Goal: Information Seeking & Learning: Learn about a topic

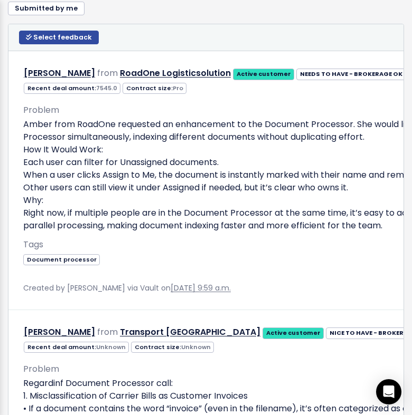
scroll to position [1099, 0]
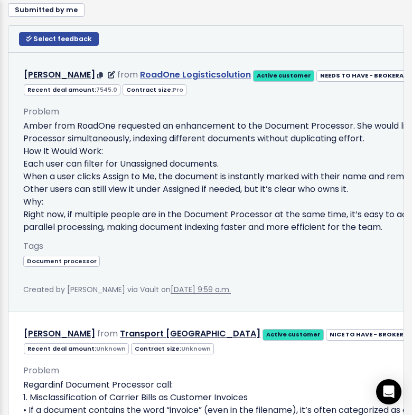
drag, startPoint x: 123, startPoint y: 74, endPoint x: 233, endPoint y: 71, distance: 109.8
click at [233, 71] on div "[PERSON_NAME] from RoadOne Logisticsolution Active customer NEEDS TO HAVE - BRO…" at bounding box center [287, 75] width 526 height 15
click at [156, 266] on div "Tags Document processor" at bounding box center [358, 261] width 670 height 44
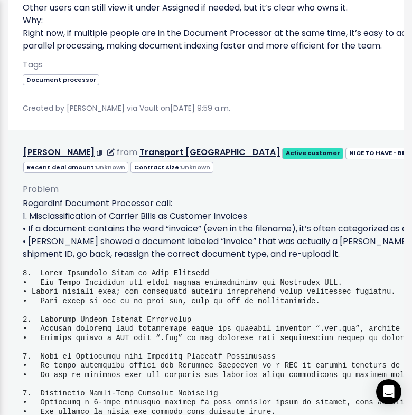
scroll to position [1280, 0]
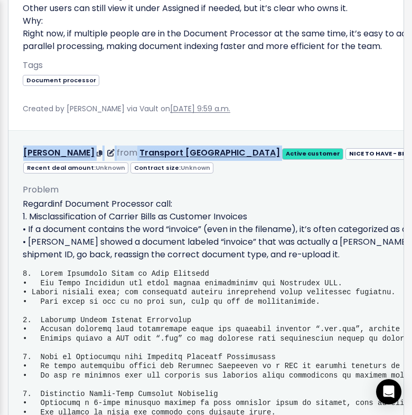
drag, startPoint x: 18, startPoint y: 153, endPoint x: 189, endPoint y: 150, distance: 170.5
click at [189, 150] on div "Edit Return to Inbox Delete mike mckeen from Transport USA Active customer" at bounding box center [358, 153] width 686 height 15
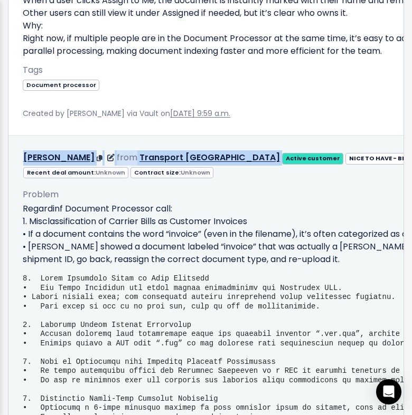
copy div "mike mckeen from Transport USA"
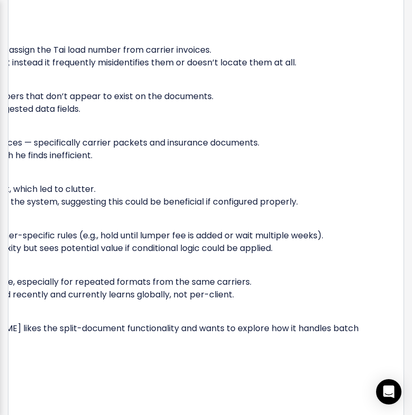
scroll to position [0, 306]
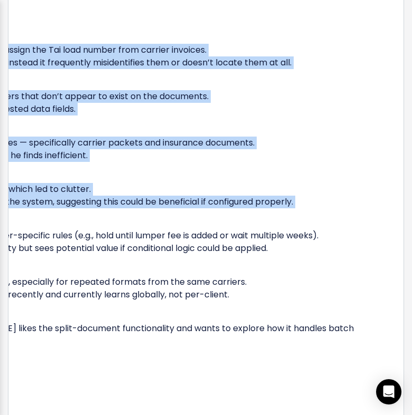
drag, startPoint x: 44, startPoint y: 214, endPoint x: 409, endPoint y: 245, distance: 366.0
click at [410, 245] on div "5 Requests (5 pieces of Feedback) Add Feedback or Upvote Upvote Add Feedback Al…" at bounding box center [206, 208] width 412 height 2187
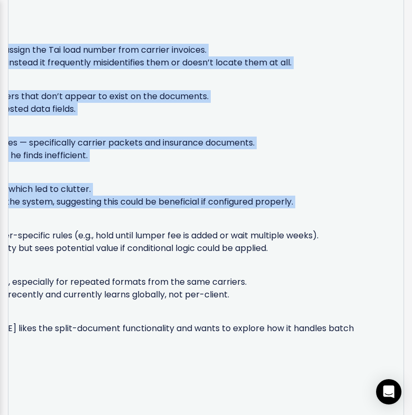
click at [300, 253] on p "Need for Smarter Rules in Invoice Creation • Will noted that invoice creation t…" at bounding box center [64, 236] width 649 height 38
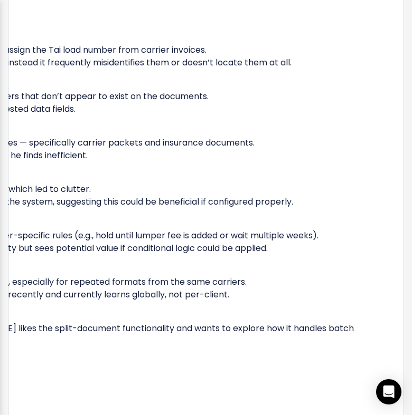
scroll to position [0, 0]
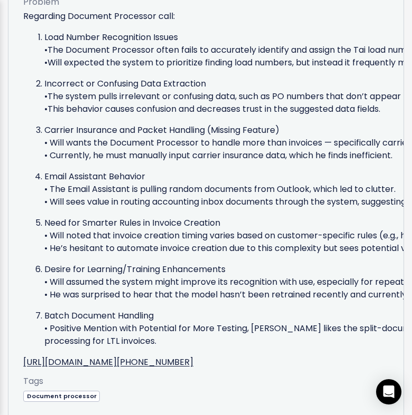
drag, startPoint x: 276, startPoint y: 246, endPoint x: 36, endPoint y: 218, distance: 240.7
click at [44, 218] on li "Need for Smarter Rules in Invoice Creation • Will noted that invoice creation t…" at bounding box center [368, 236] width 649 height 38
copy p "Need for Smarter Rules in Invoice Creation • Will noted that invoice creation t…"
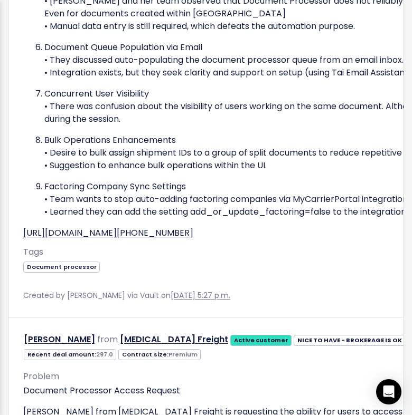
scroll to position [2832, 0]
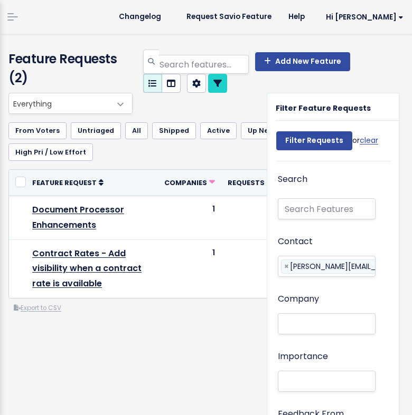
select select
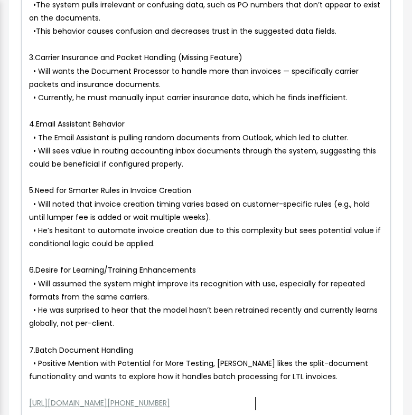
scroll to position [271, 0]
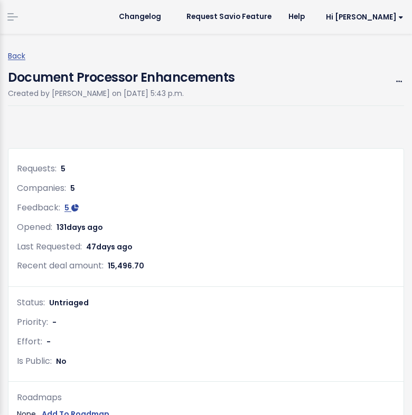
scroll to position [1660, 0]
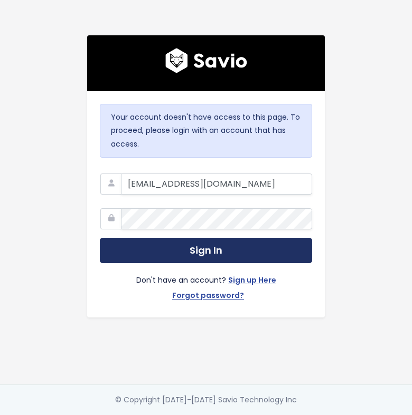
click at [229, 254] on button "Sign In" at bounding box center [206, 251] width 212 height 26
click at [160, 253] on button "Sign In" at bounding box center [206, 251] width 212 height 26
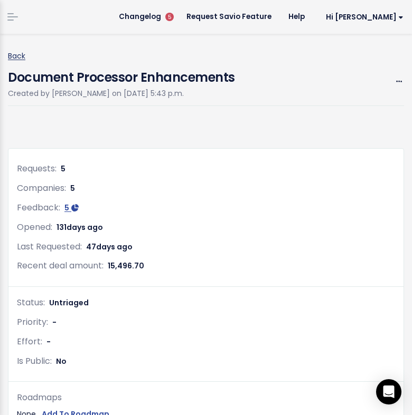
click at [12, 58] on link "Back" at bounding box center [16, 56] width 17 height 11
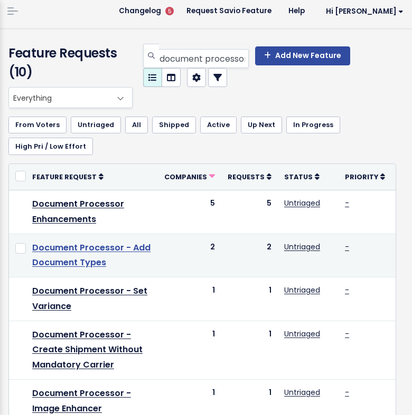
scroll to position [8, 0]
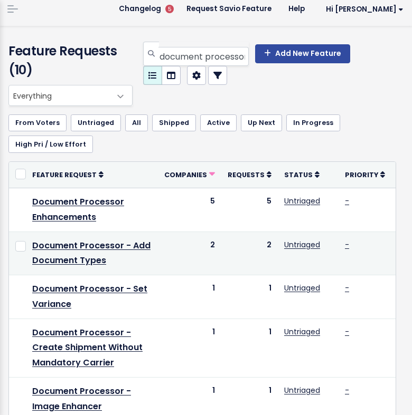
click at [73, 254] on td "Document Processor - Add Document Types" at bounding box center [92, 254] width 132 height 44
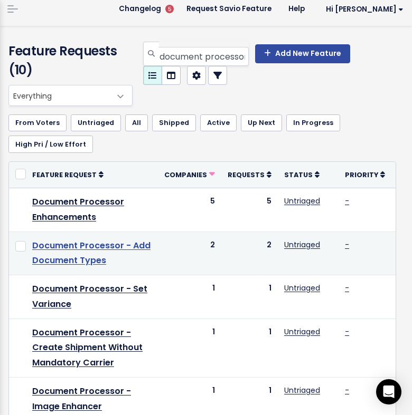
click at [68, 250] on link "Document Processor - Add Document Types" at bounding box center [91, 253] width 118 height 27
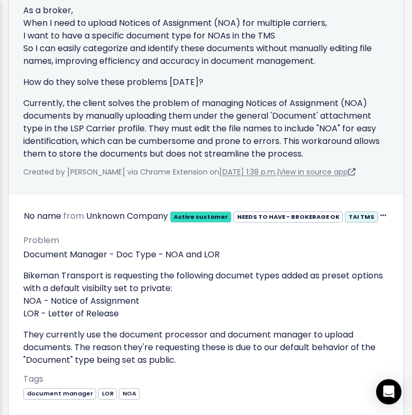
scroll to position [1713, 0]
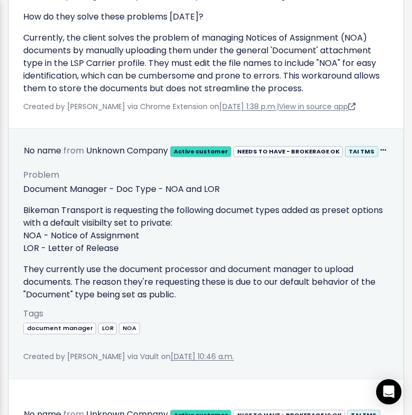
click at [24, 220] on p "Bikeman Transport is requesting the following documet types added as preset opt…" at bounding box center [205, 229] width 365 height 51
drag, startPoint x: 24, startPoint y: 220, endPoint x: 124, endPoint y: 236, distance: 101.1
click at [124, 236] on p "Bikeman Transport is requesting the following documet types added as preset opt…" at bounding box center [205, 229] width 365 height 51
copy p "NOA - Notice of Assignment LOR - Letter of Release"
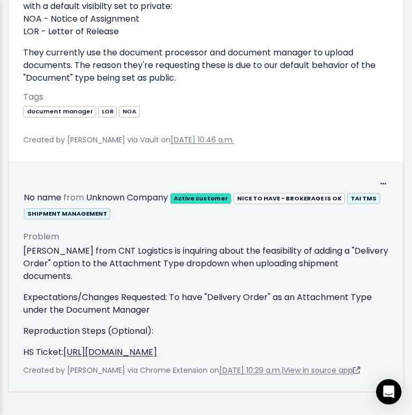
scroll to position [1952, 0]
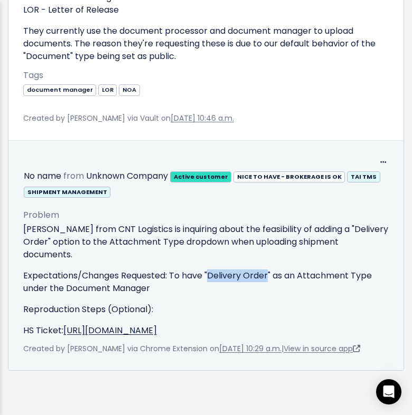
drag, startPoint x: 268, startPoint y: 249, endPoint x: 210, endPoint y: 249, distance: 58.6
click at [210, 270] on p "Expectations/Changes Requested: To have "Delivery Order" as an Attachment Type …" at bounding box center [205, 282] width 365 height 25
copy p "Delivery Order"
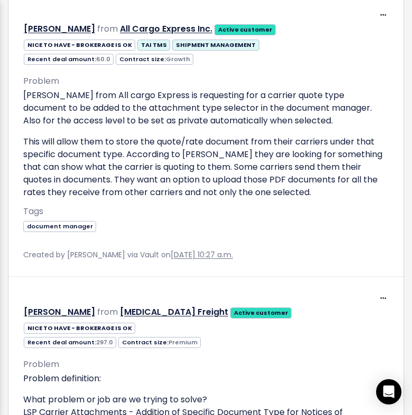
scroll to position [1105, 0]
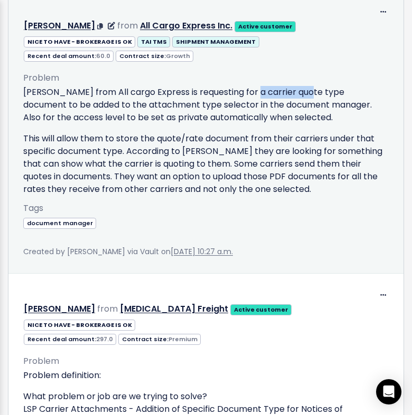
drag, startPoint x: 252, startPoint y: 92, endPoint x: 303, endPoint y: 93, distance: 51.7
click at [303, 93] on p "[PERSON_NAME] from All cargo Express is requesting for a carrier quote type doc…" at bounding box center [205, 105] width 365 height 38
copy p "carrier quote"
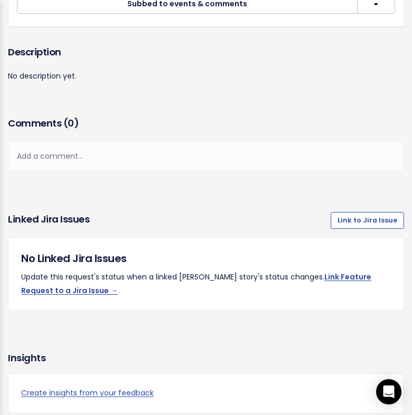
scroll to position [0, 0]
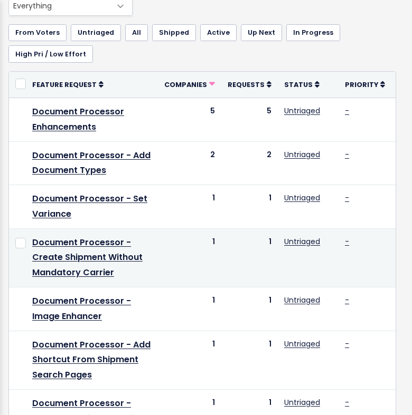
scroll to position [102, 0]
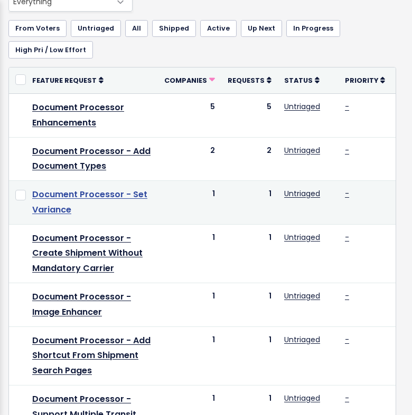
click at [70, 194] on link "Document Processor - Set Variance" at bounding box center [89, 201] width 115 height 27
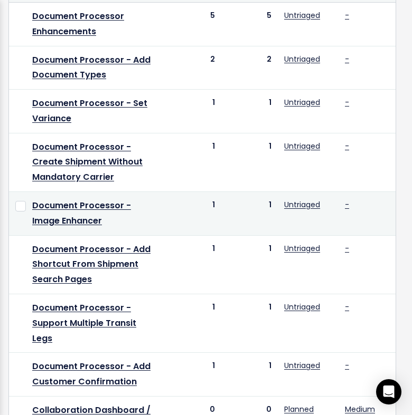
scroll to position [201, 0]
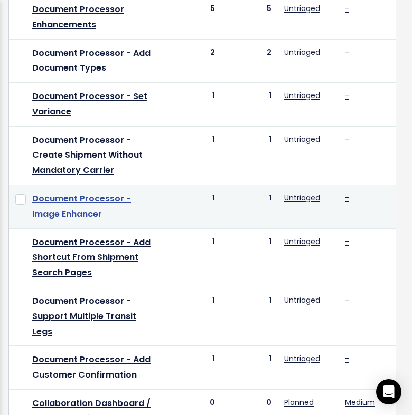
click at [77, 214] on link "Document Processor - Image Enhancer" at bounding box center [81, 206] width 99 height 27
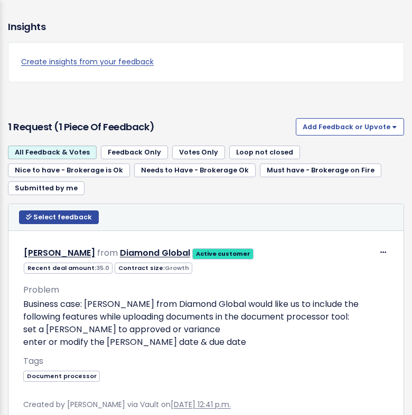
scroll to position [922, 0]
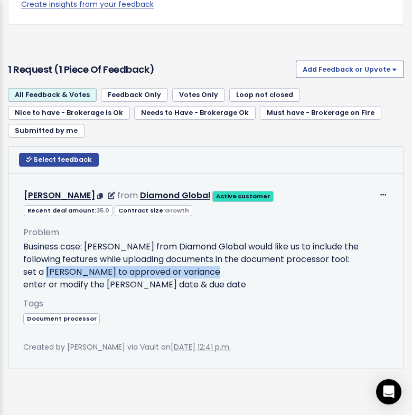
drag, startPoint x: 198, startPoint y: 272, endPoint x: 43, endPoint y: 269, distance: 155.2
click at [43, 269] on p "Business case: [PERSON_NAME] from Diamond Global would like us to include the f…" at bounding box center [205, 266] width 365 height 51
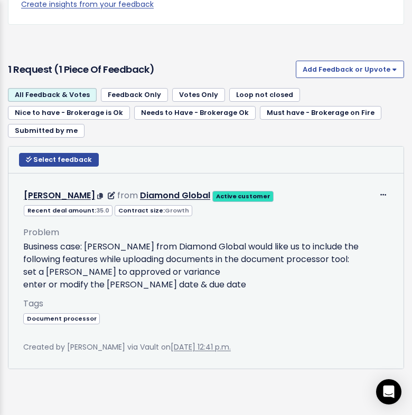
click at [201, 285] on p "Business case: [PERSON_NAME] from Diamond Global would like us to include the f…" at bounding box center [205, 266] width 365 height 51
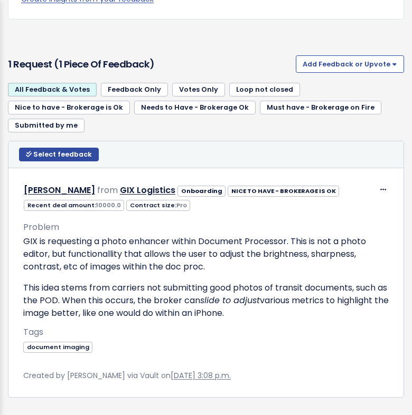
scroll to position [956, 0]
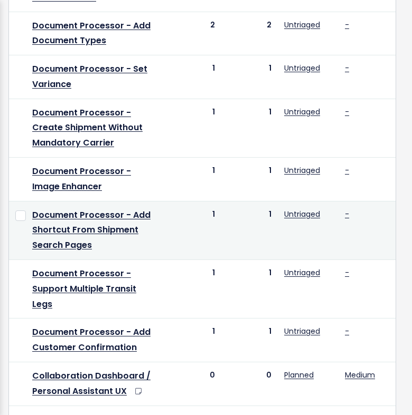
scroll to position [236, 0]
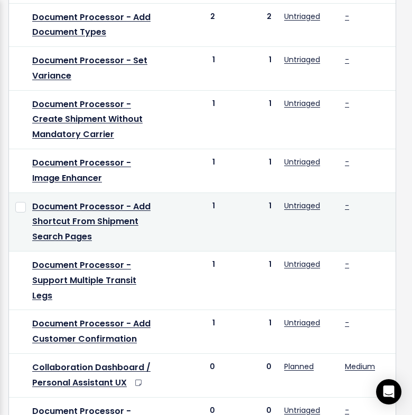
click at [70, 213] on td "Document Processor - Add Shortcut From Shipment Search Pages" at bounding box center [92, 222] width 132 height 59
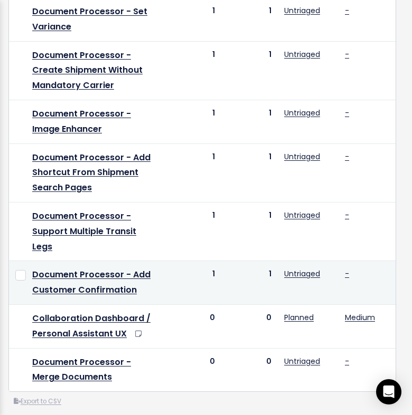
scroll to position [295, 0]
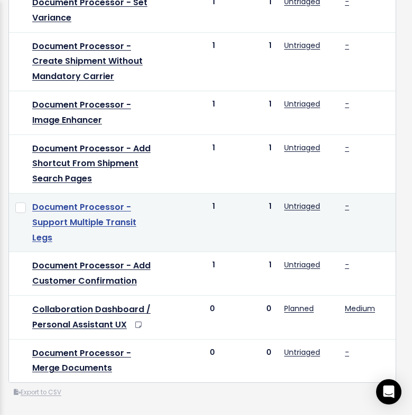
click at [95, 226] on link "Document Processor - Support Multiple Transit Legs" at bounding box center [84, 222] width 104 height 43
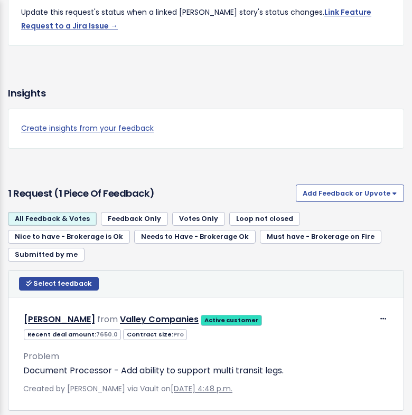
scroll to position [840, 0]
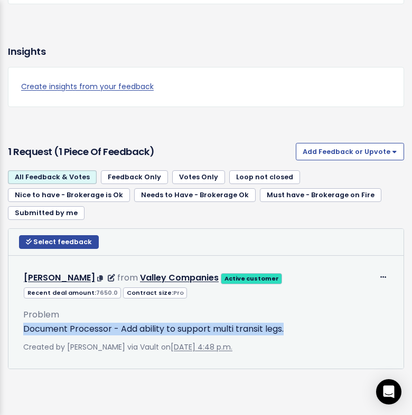
drag, startPoint x: 298, startPoint y: 327, endPoint x: 16, endPoint y: 326, distance: 281.3
click at [16, 326] on div "Problem Document Processor - Add ability to support multi transit legs. AI Summ…" at bounding box center [205, 326] width 381 height 55
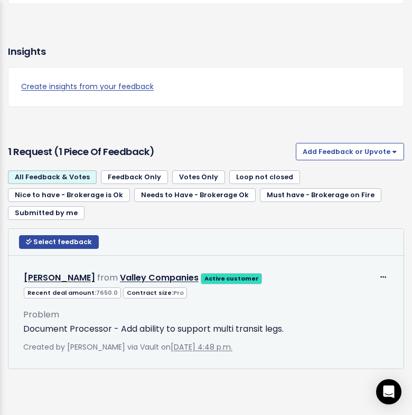
click at [68, 262] on td "Edit Return to Inbox Delete Jennifer Jenkins from Valley Companies Active custo…" at bounding box center [205, 312] width 395 height 113
drag, startPoint x: 14, startPoint y: 278, endPoint x: 213, endPoint y: 281, distance: 199.5
click at [215, 282] on td "Edit Return to Inbox Delete Jennifer Jenkins from Valley Companies Active custo…" at bounding box center [205, 312] width 395 height 113
copy div "Jennifer Jenkins from Valley Companies"
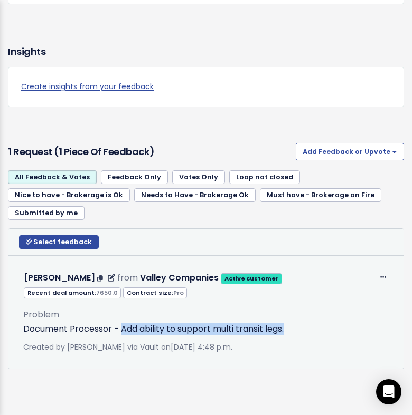
drag, startPoint x: 121, startPoint y: 328, endPoint x: 305, endPoint y: 326, distance: 183.7
click at [305, 326] on p "Document Processor - Add ability to support multi transit legs." at bounding box center [205, 329] width 365 height 13
copy p "Add ability to support multi transit legs."
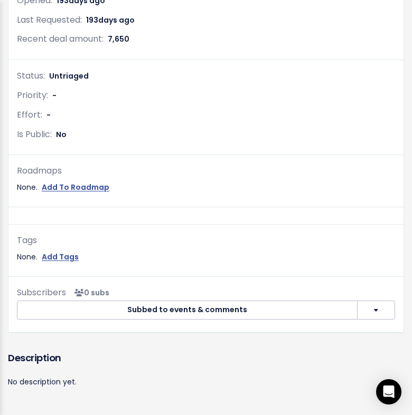
scroll to position [65, 0]
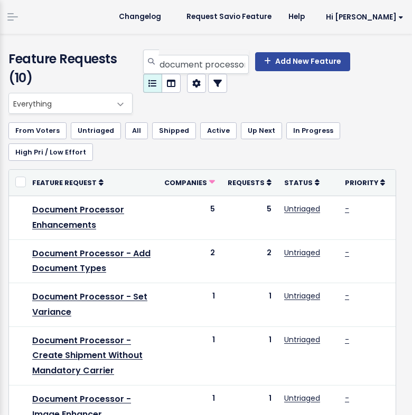
scroll to position [295, 0]
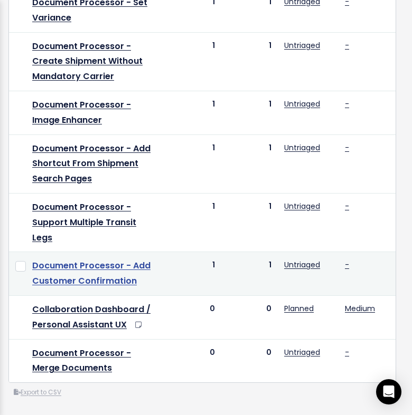
click at [91, 269] on link "Document Processor - Add Customer Confirmation" at bounding box center [91, 273] width 118 height 27
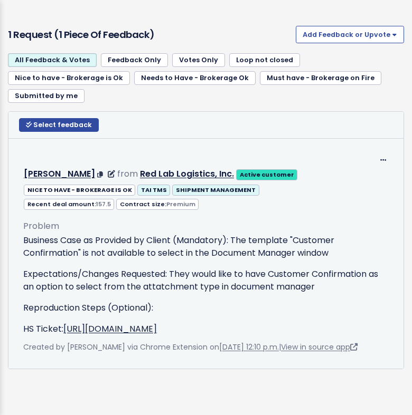
scroll to position [970, 0]
drag, startPoint x: 297, startPoint y: 226, endPoint x: 78, endPoint y: 245, distance: 220.4
click at [78, 245] on p "Business Case as Provided by Client (Mandatory): The template "Customer Confirm…" at bounding box center [205, 246] width 365 height 25
copy p "Customer Confirmation"
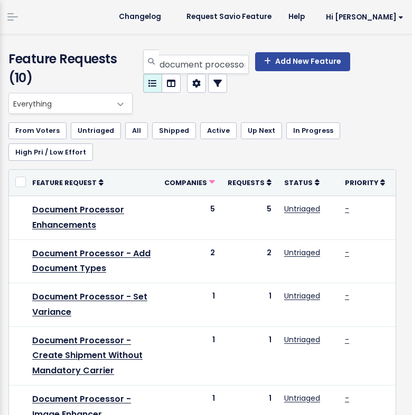
scroll to position [295, 0]
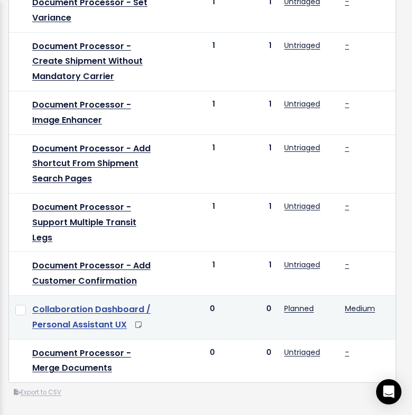
click at [108, 307] on link "Collaboration Dashboard / Personal Assistant UX" at bounding box center [91, 316] width 118 height 27
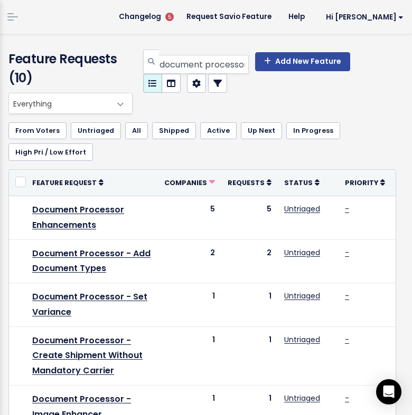
click at [12, 18] on link at bounding box center [12, 17] width 17 height 10
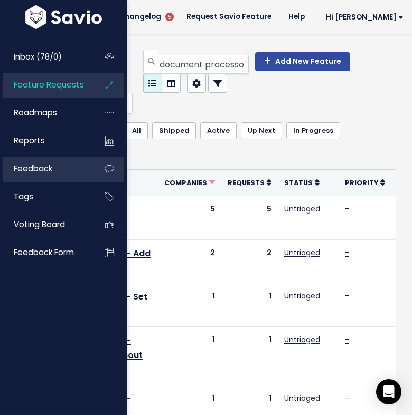
click at [40, 165] on span "Feedback" at bounding box center [33, 168] width 39 height 11
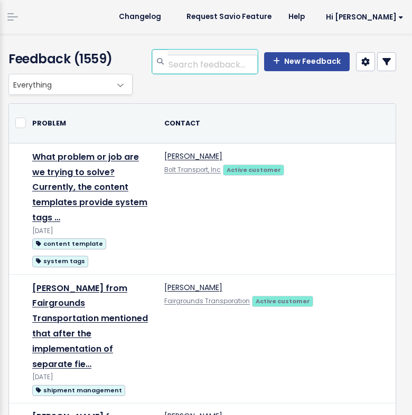
click at [206, 62] on input "search" at bounding box center [212, 64] width 90 height 19
type input "document processor"
